Goal: Information Seeking & Learning: Learn about a topic

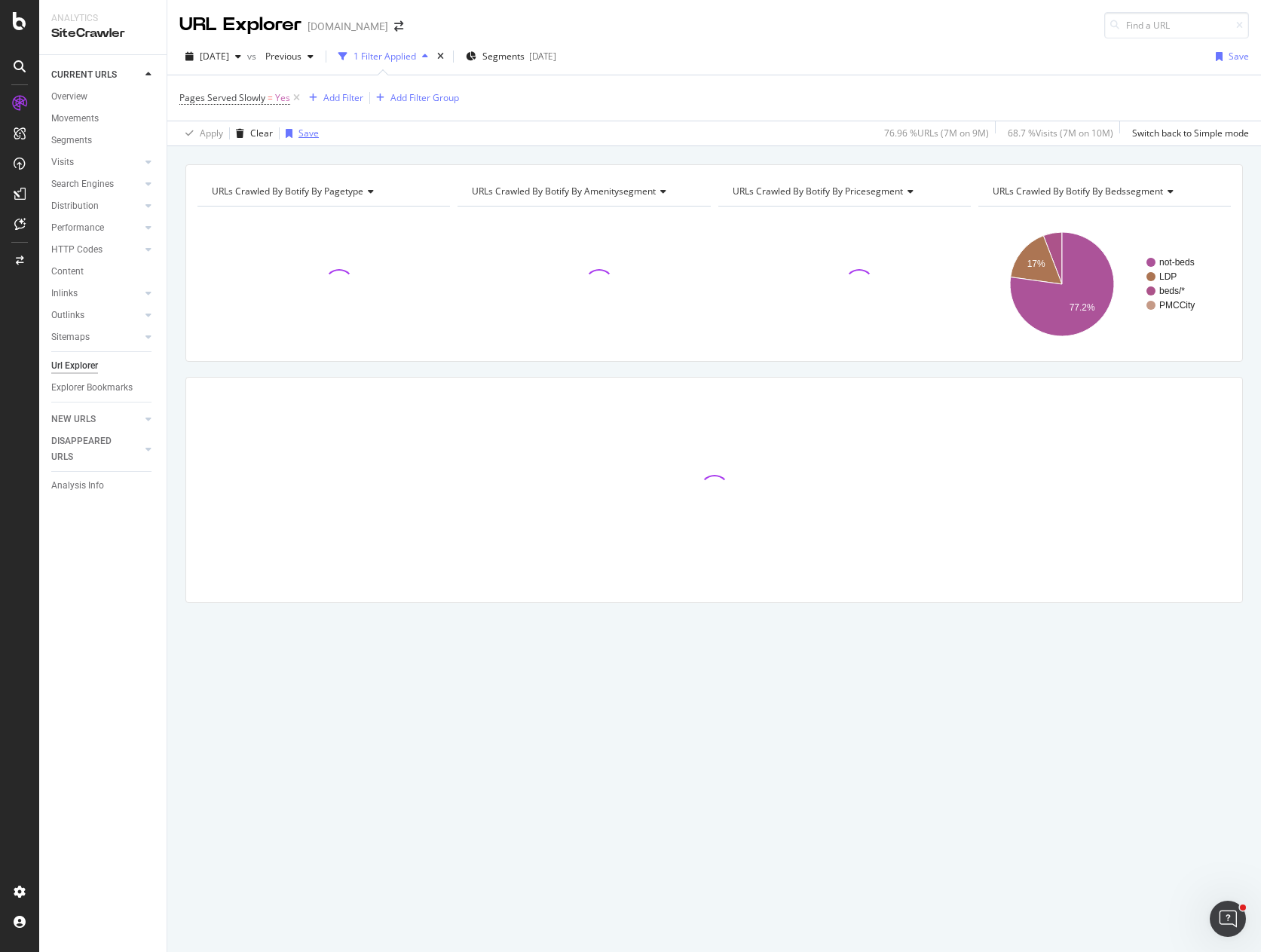
drag, startPoint x: 420, startPoint y: 159, endPoint x: 285, endPoint y: 136, distance: 136.9
click at [417, 157] on div "URLs Crawled By Botify By pagetype Chart (by Value) Table Expand Export as CSV …" at bounding box center [714, 164] width 1094 height 36
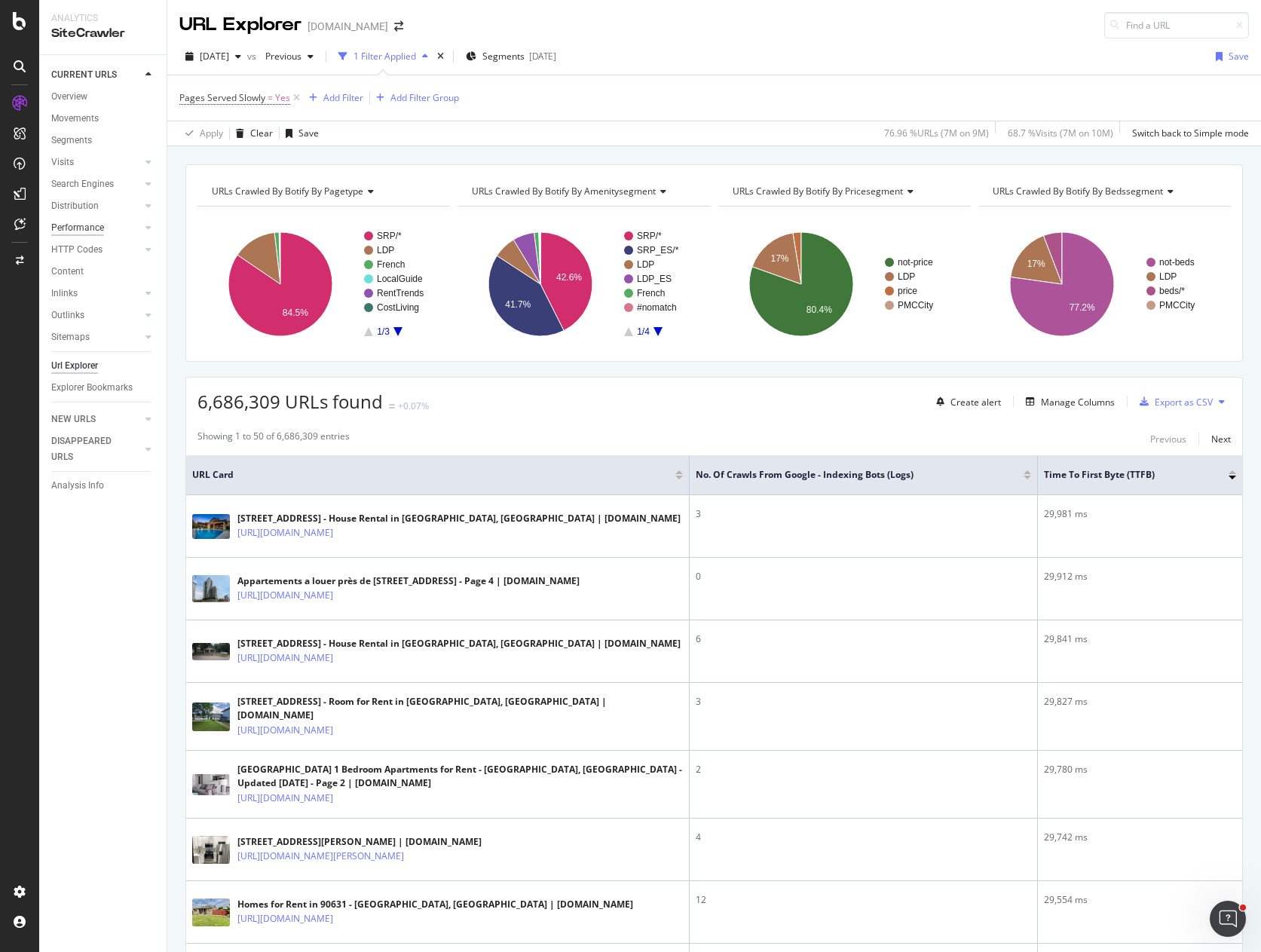
click at [84, 229] on div "Performance" at bounding box center [78, 228] width 53 height 16
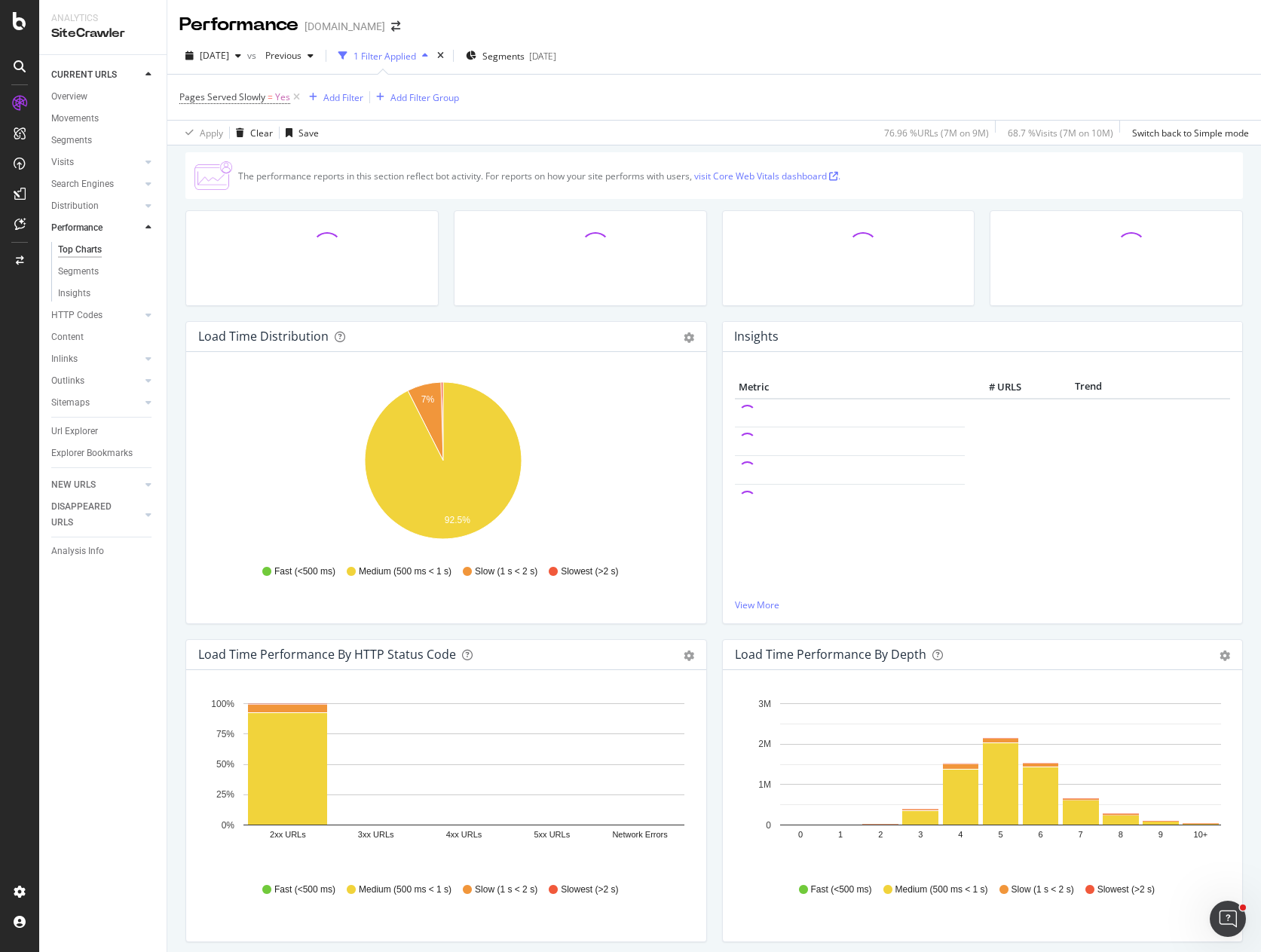
click at [187, 314] on div at bounding box center [312, 266] width 268 height 111
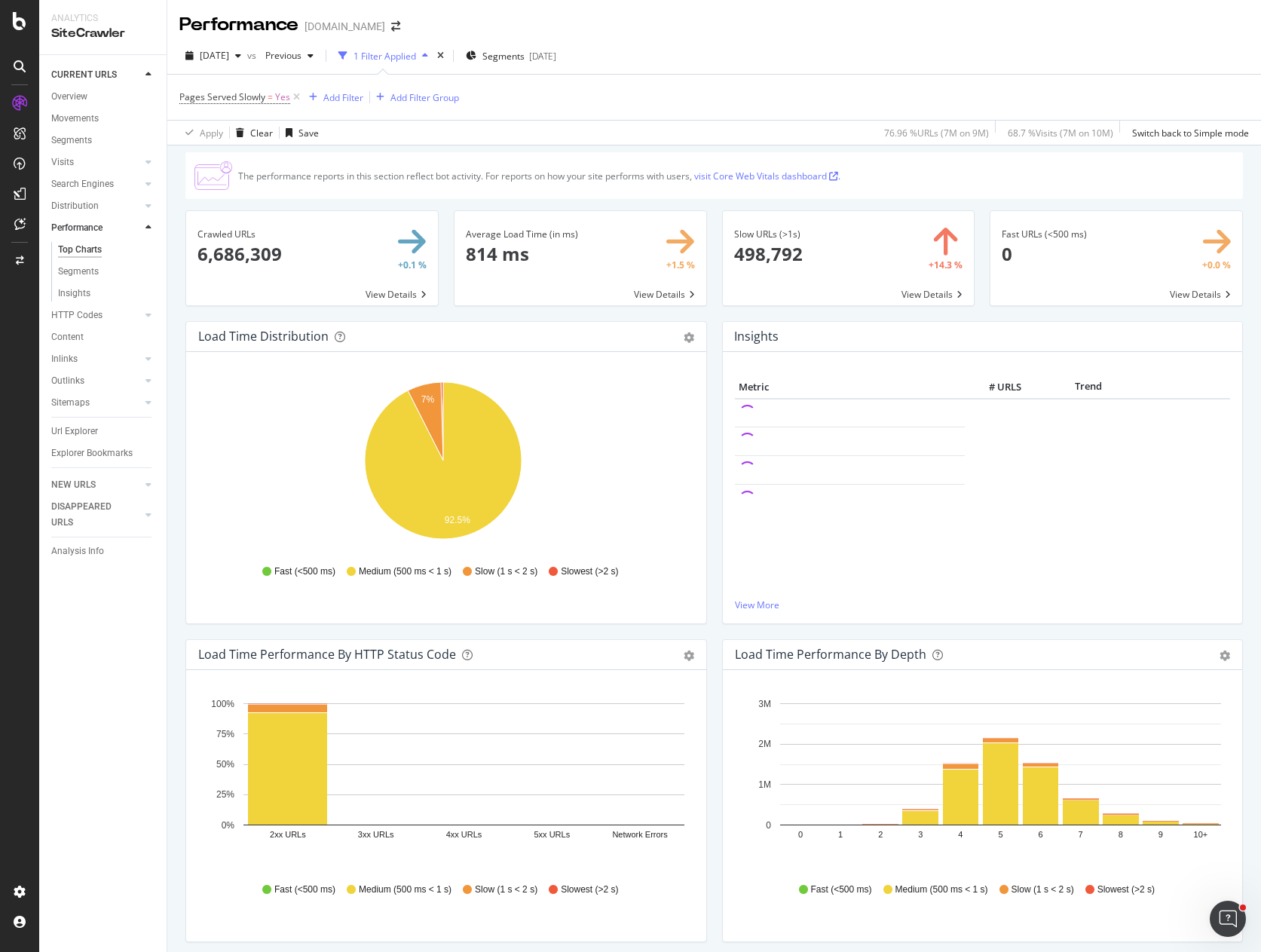
click at [516, 312] on div "Average Load Time (in ms) 814 ms +1.5 % View Details" at bounding box center [580, 266] width 268 height 111
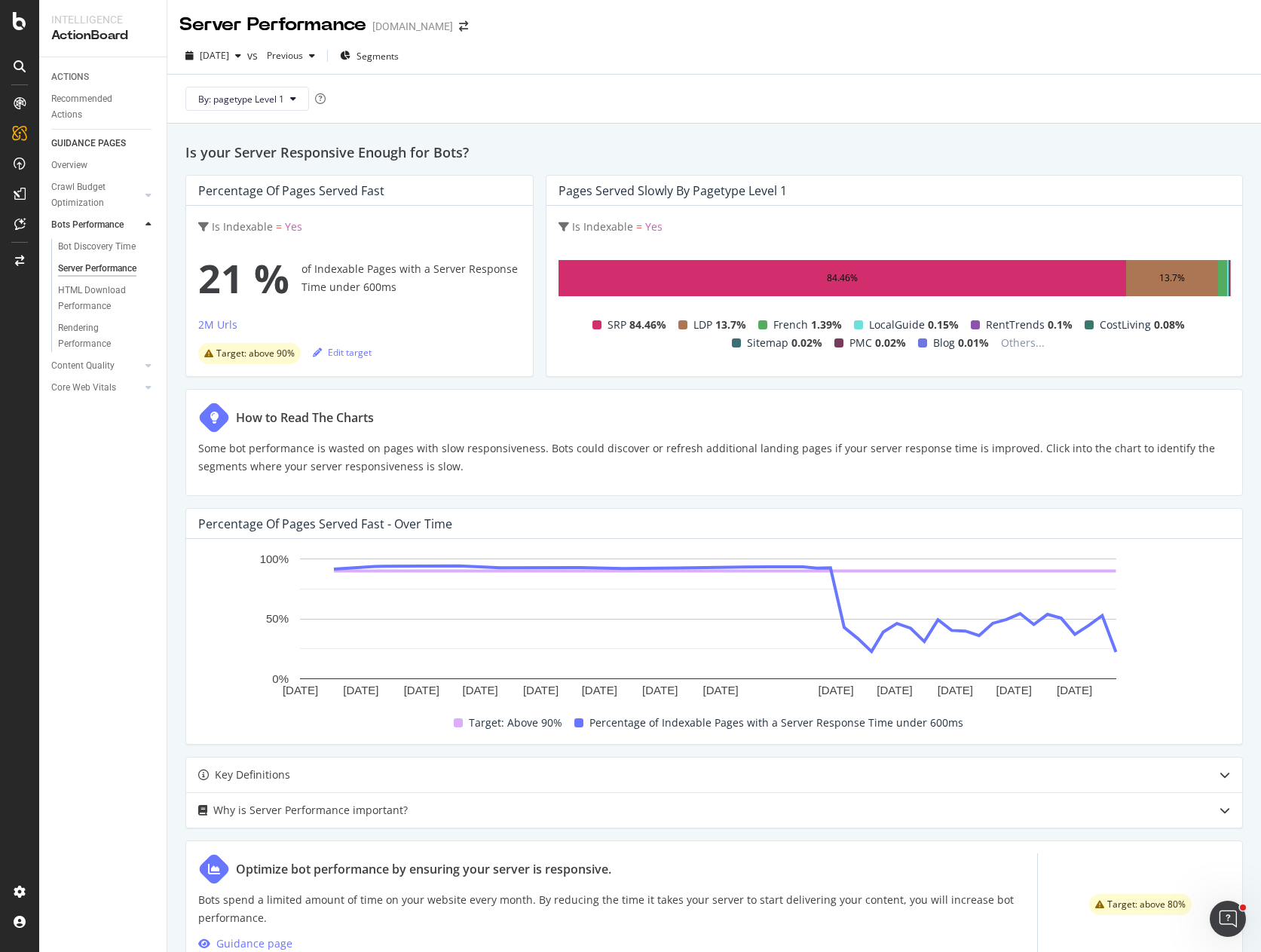
click at [861, 504] on div "Is your Server Responsive Enough for Bots? Percentage of Pages Served Fast Is I…" at bounding box center [714, 638] width 1094 height 1028
